Goal: Task Accomplishment & Management: Complete application form

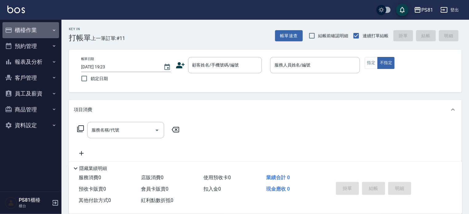
click at [39, 30] on button "櫃檯作業" at bounding box center [30, 30] width 57 height 16
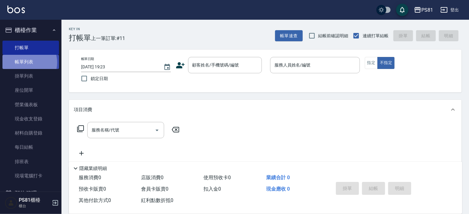
click at [25, 62] on link "帳單列表" at bounding box center [30, 62] width 57 height 14
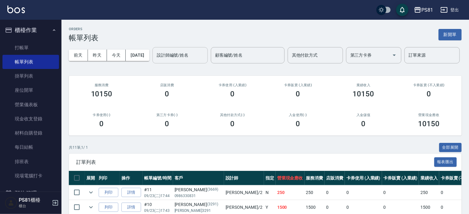
click at [152, 63] on div "設計師編號/姓名" at bounding box center [179, 55] width 55 height 16
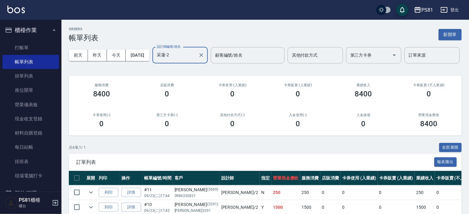
type input "采蓮-2"
click at [125, 152] on div "共 6 筆, 1 / 1 全部展開" at bounding box center [265, 148] width 393 height 10
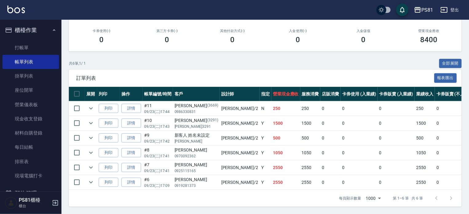
scroll to position [107, 0]
click at [260, 175] on td "Y" at bounding box center [266, 182] width 12 height 14
click at [260, 164] on td "Y" at bounding box center [266, 167] width 12 height 14
click at [260, 147] on td "Y" at bounding box center [266, 152] width 12 height 14
click at [271, 131] on td "500" at bounding box center [285, 138] width 29 height 14
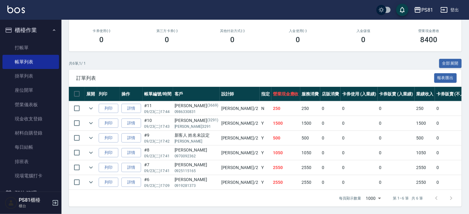
click at [271, 116] on td "1500" at bounding box center [285, 123] width 29 height 14
click at [271, 101] on td "250" at bounding box center [285, 108] width 29 height 14
click at [30, 46] on link "打帳單" at bounding box center [30, 48] width 57 height 14
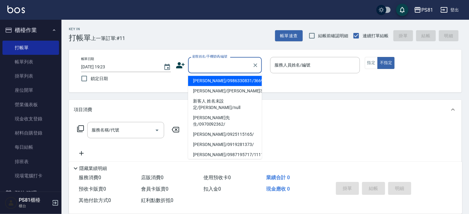
click at [236, 67] on input "顧客姓名/手機號碼/編號" at bounding box center [220, 65] width 59 height 11
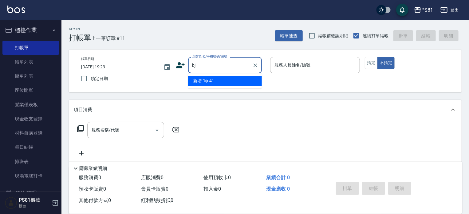
type input "b"
type input "[PERSON_NAME]"
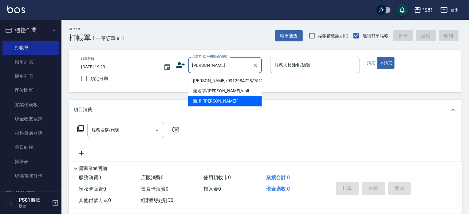
click at [233, 80] on li "[PERSON_NAME]/0912984728/7512" at bounding box center [225, 81] width 74 height 10
type input "[PERSON_NAME]/0912984728/7512"
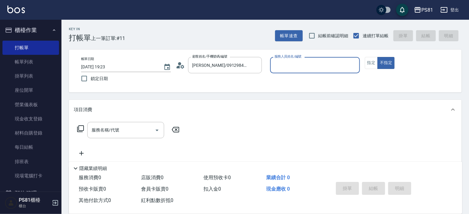
type input "采蓮-2"
drag, startPoint x: 373, startPoint y: 65, endPoint x: 240, endPoint y: 92, distance: 136.0
click at [373, 66] on button "指定" at bounding box center [371, 63] width 13 height 12
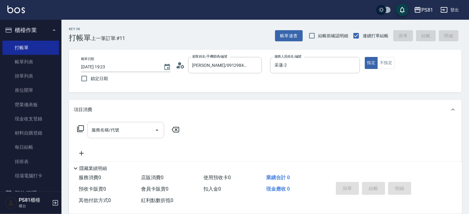
click at [122, 131] on input "服務名稱/代號" at bounding box center [121, 129] width 62 height 11
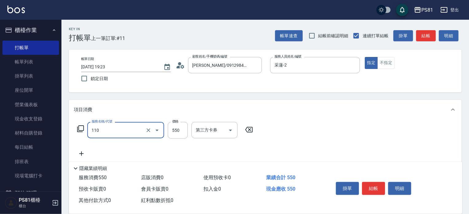
type input "去角質(抗油)(110)"
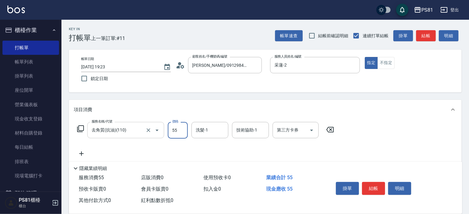
type input "550"
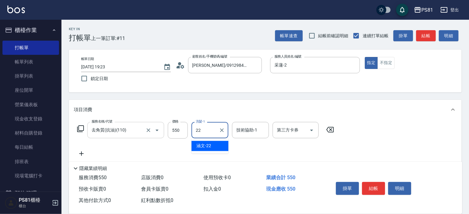
type input "涵文-22"
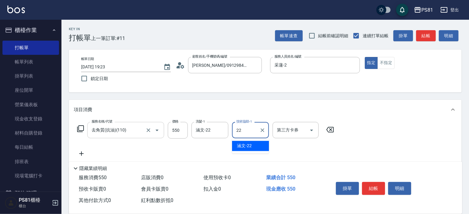
type input "涵文-22"
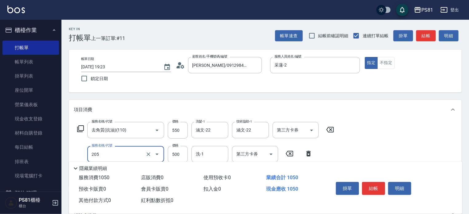
type input "A級單剪400(205)"
click at [399, 148] on div "服務名稱/代號 去角質(抗油)(110) 服務名稱/代號 價格 550 價格 洗髮-1 涵文-22 洗髮-1 技術協助-1 涵文-22 技術協助-1 第三方卡…" at bounding box center [265, 152] width 393 height 67
click at [380, 184] on button "結帳" at bounding box center [373, 188] width 23 height 13
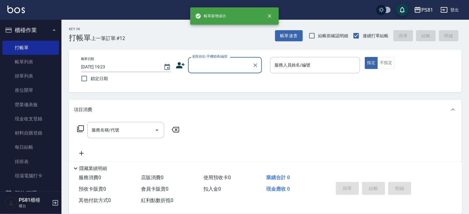
click at [235, 68] on input "顧客姓名/手機號碼/編號" at bounding box center [220, 65] width 59 height 11
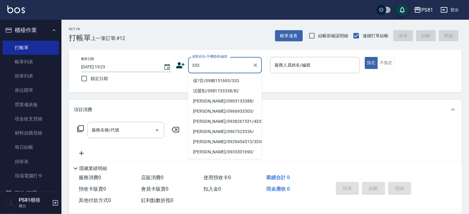
type input "張?芬/0988151693/333"
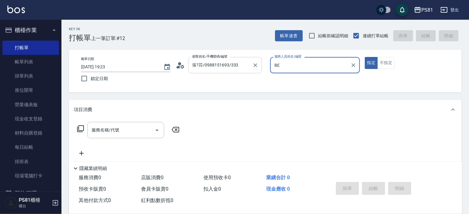
type input "B"
type input "采蓮-2"
type button "true"
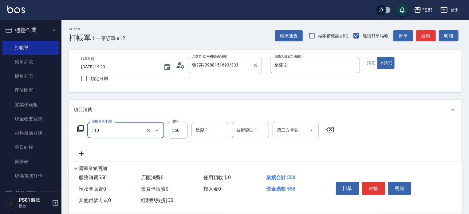
type input "去角質(抗油)(110)"
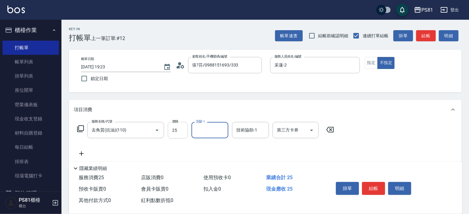
click at [173, 126] on input "25" at bounding box center [178, 130] width 20 height 17
type input "550"
type input "妮可-25"
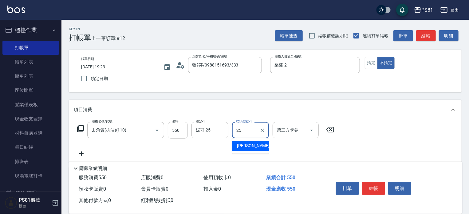
type input "妮可-25"
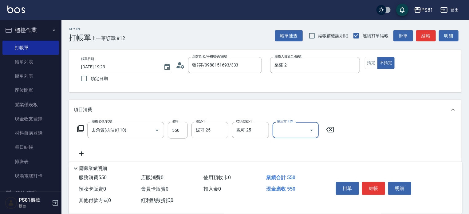
click at [311, 150] on div "服務名稱/代號 去角質(抗油)(110) 服務名稱/代號 價格 550 價格 洗髮-1 [PERSON_NAME]-25 洗髮-1 技術協助-1 [PERSO…" at bounding box center [206, 139] width 264 height 35
click at [380, 183] on button "結帳" at bounding box center [373, 188] width 23 height 13
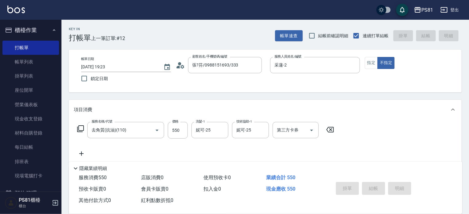
type input "[DATE] 19:24"
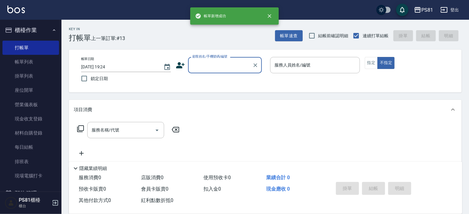
click at [234, 66] on input "顧客姓名/手機號碼/編號" at bounding box center [220, 65] width 59 height 11
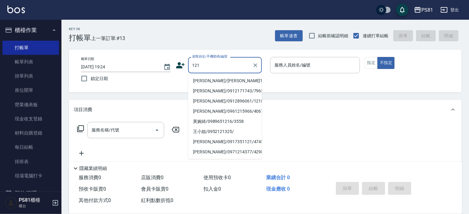
type input "[PERSON_NAME]/[PERSON_NAME]121/121"
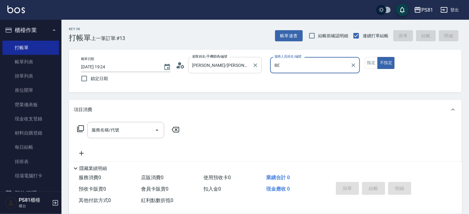
type input "B"
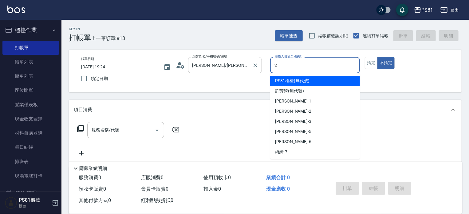
type input "采蓮-2"
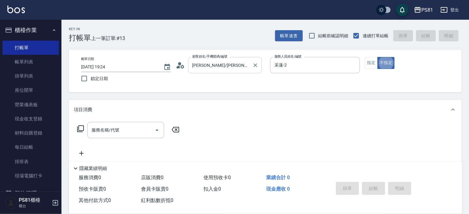
type button "false"
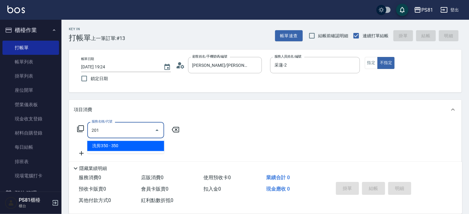
type input "洗剪350(201)"
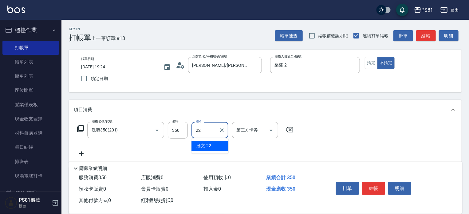
type input "涵文-22"
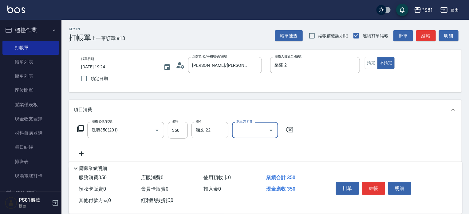
click at [318, 147] on div "服務名稱/代號 洗剪350(201) 服務名稱/代號 價格 350 價格 洗-1 涵文-22 洗-1 第三方卡券 第三方卡券" at bounding box center [265, 140] width 393 height 43
click at [365, 182] on button "結帳" at bounding box center [373, 188] width 23 height 13
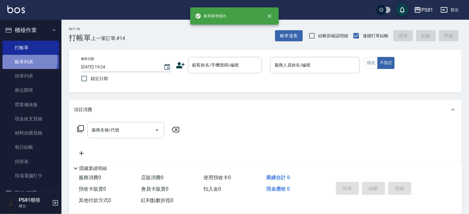
click at [27, 60] on link "帳單列表" at bounding box center [30, 62] width 57 height 14
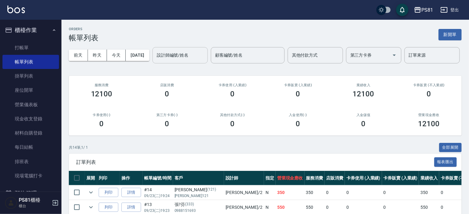
click at [155, 61] on input "設計師編號/姓名" at bounding box center [180, 55] width 50 height 11
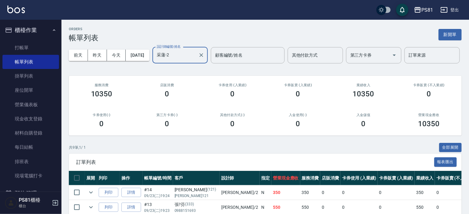
type input "采蓮-2"
click at [142, 105] on div "店販消費 0" at bounding box center [166, 91] width 65 height 30
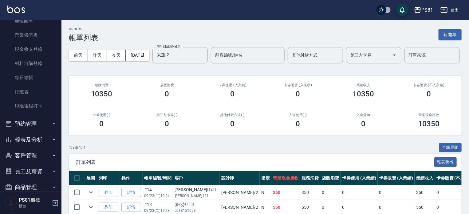
scroll to position [96, 0]
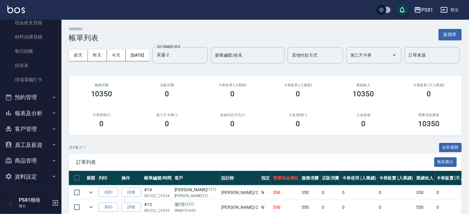
click at [32, 110] on button "報表及分析" at bounding box center [30, 113] width 57 height 16
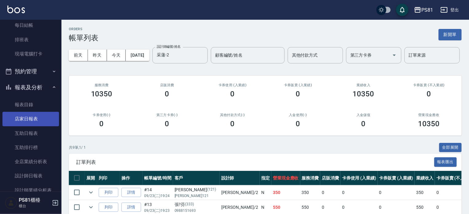
scroll to position [157, 0]
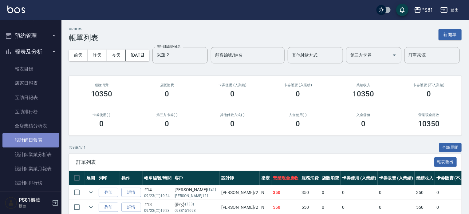
click at [37, 144] on link "設計師日報表" at bounding box center [30, 140] width 57 height 14
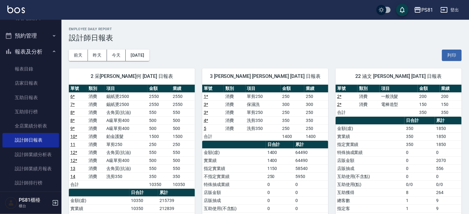
click at [124, 136] on td "鉑金護髮" at bounding box center [126, 136] width 43 height 8
click at [27, 53] on button "報表及分析" at bounding box center [30, 52] width 57 height 16
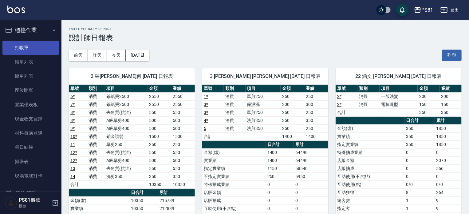
click at [27, 53] on link "打帳單" at bounding box center [30, 48] width 57 height 14
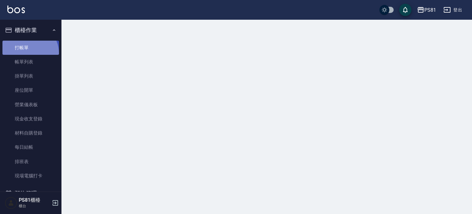
click at [27, 53] on link "打帳單" at bounding box center [30, 48] width 57 height 14
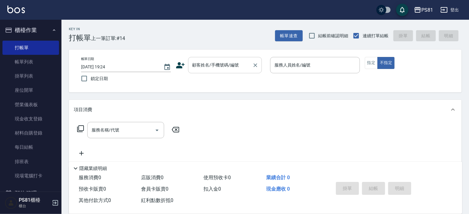
click at [202, 70] on input "顧客姓名/手機號碼/編號" at bounding box center [220, 65] width 59 height 11
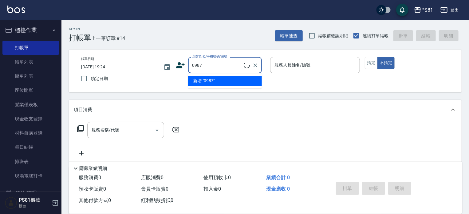
click at [213, 78] on li "新增 "0987"" at bounding box center [225, 81] width 74 height 10
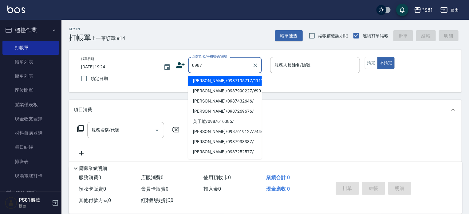
click at [237, 64] on input "0987" at bounding box center [220, 65] width 59 height 11
drag, startPoint x: 220, startPoint y: 80, endPoint x: 299, endPoint y: 67, distance: 79.7
click at [222, 80] on li "[PERSON_NAME]/0987195717/111111" at bounding box center [225, 81] width 74 height 10
type input "[PERSON_NAME]/0987195717/111111"
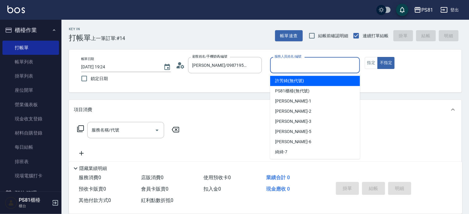
drag, startPoint x: 298, startPoint y: 66, endPoint x: 294, endPoint y: 100, distance: 34.3
click at [297, 69] on input "服務人員姓名/編號" at bounding box center [315, 65] width 84 height 11
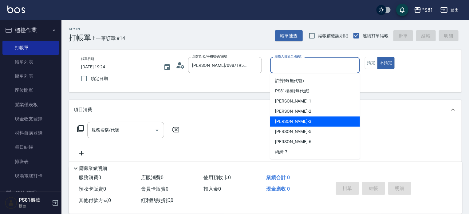
drag, startPoint x: 293, startPoint y: 121, endPoint x: 342, endPoint y: 106, distance: 51.5
click at [294, 121] on div "[PERSON_NAME] -3" at bounding box center [315, 121] width 90 height 10
type input "[PERSON_NAME]-3"
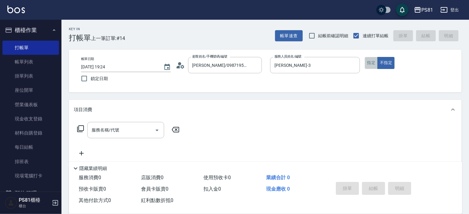
click at [372, 61] on button "指定" at bounding box center [371, 63] width 13 height 12
click at [132, 133] on input "服務名稱/代號" at bounding box center [121, 129] width 62 height 11
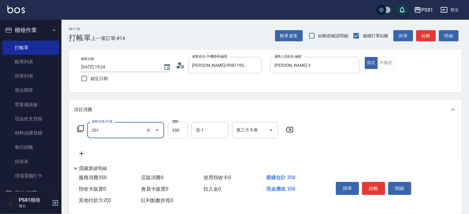
type input "洗剪350(201)"
click at [181, 136] on input "350" at bounding box center [178, 130] width 20 height 17
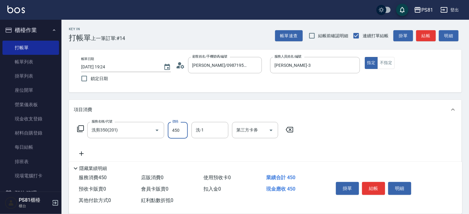
type input "450"
click at [369, 183] on button "結帳" at bounding box center [373, 188] width 23 height 13
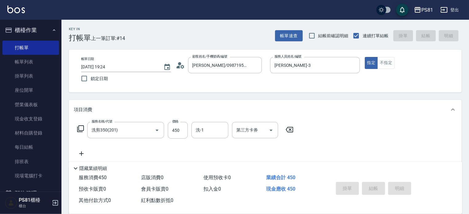
type input "[DATE] 19:40"
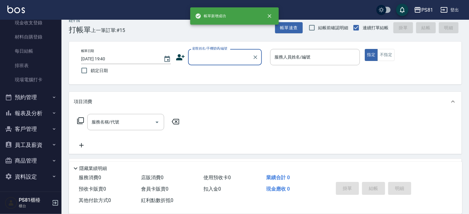
scroll to position [31, 0]
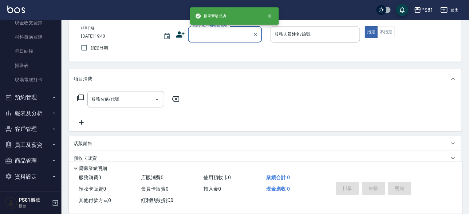
click at [52, 97] on icon "button" at bounding box center [54, 97] width 5 height 5
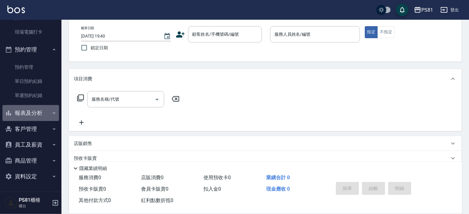
click at [44, 112] on button "報表及分析" at bounding box center [30, 113] width 57 height 16
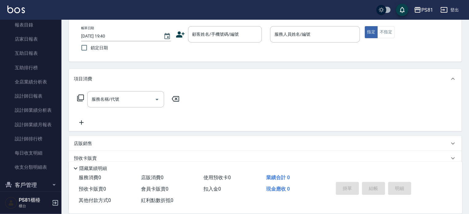
scroll to position [267, 0]
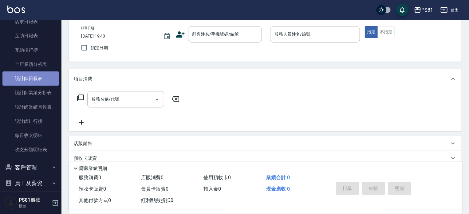
click at [34, 82] on link "設計師日報表" at bounding box center [30, 78] width 57 height 14
